Goal: Find specific page/section: Find specific page/section

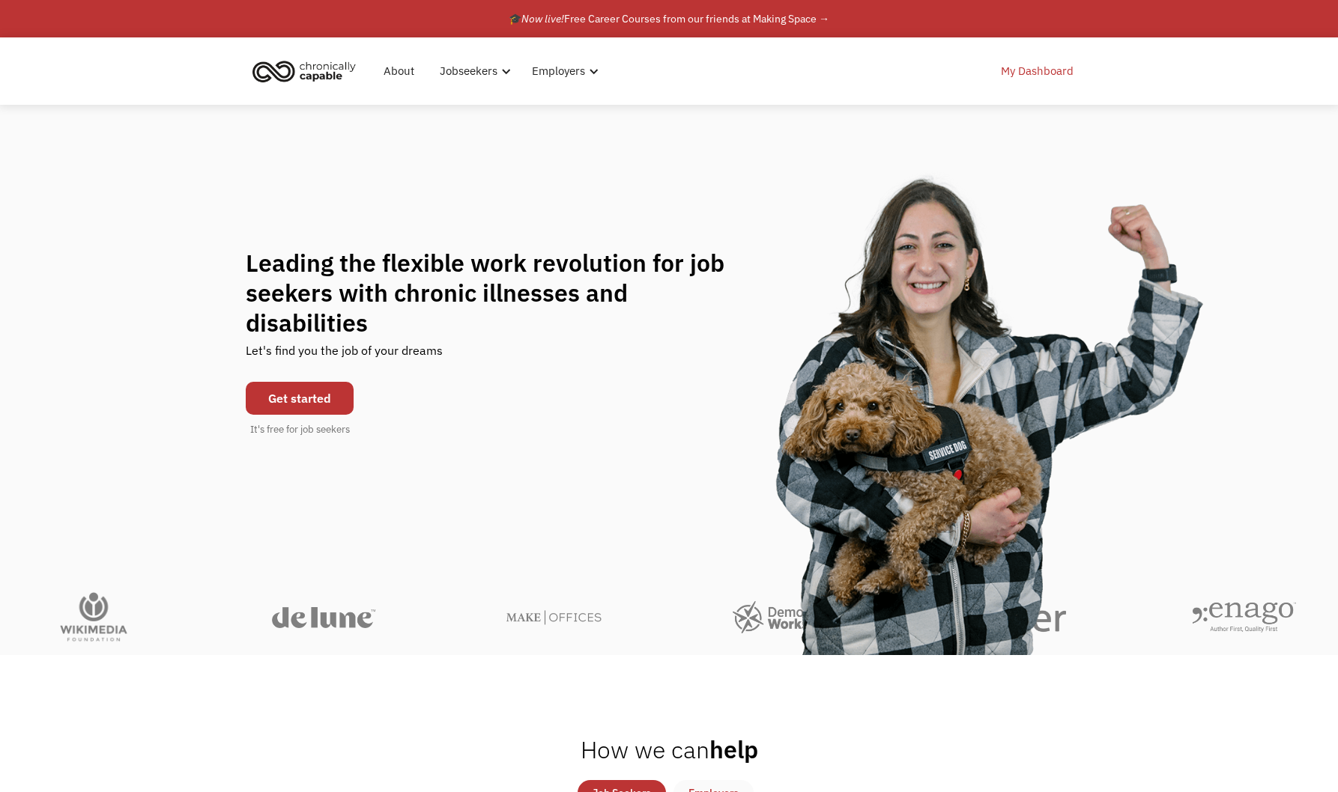
click at [1041, 79] on link "My Dashboard" at bounding box center [1037, 71] width 91 height 48
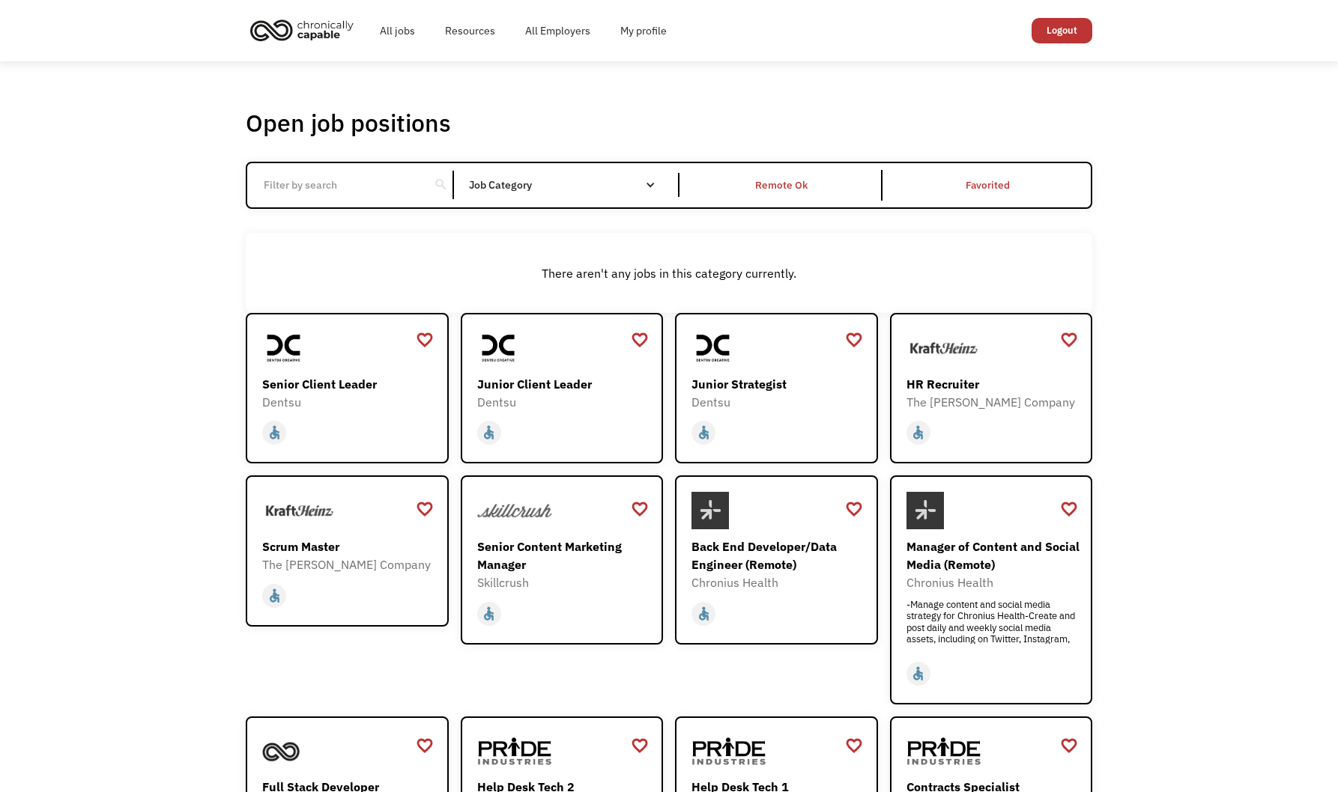
click at [325, 189] on input "Email Form" at bounding box center [338, 185] width 167 height 28
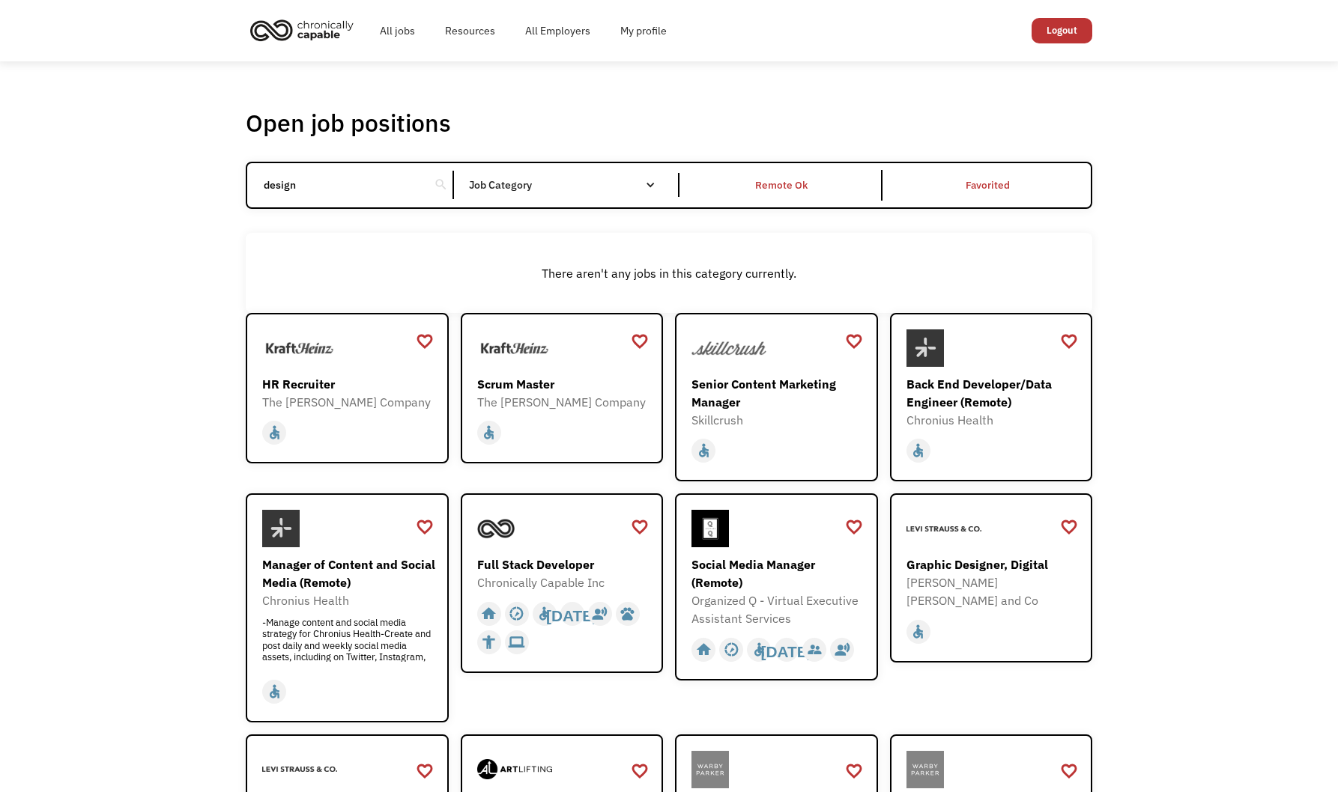
type input "design"
